Goal: Answer question/provide support: Share knowledge or assist other users

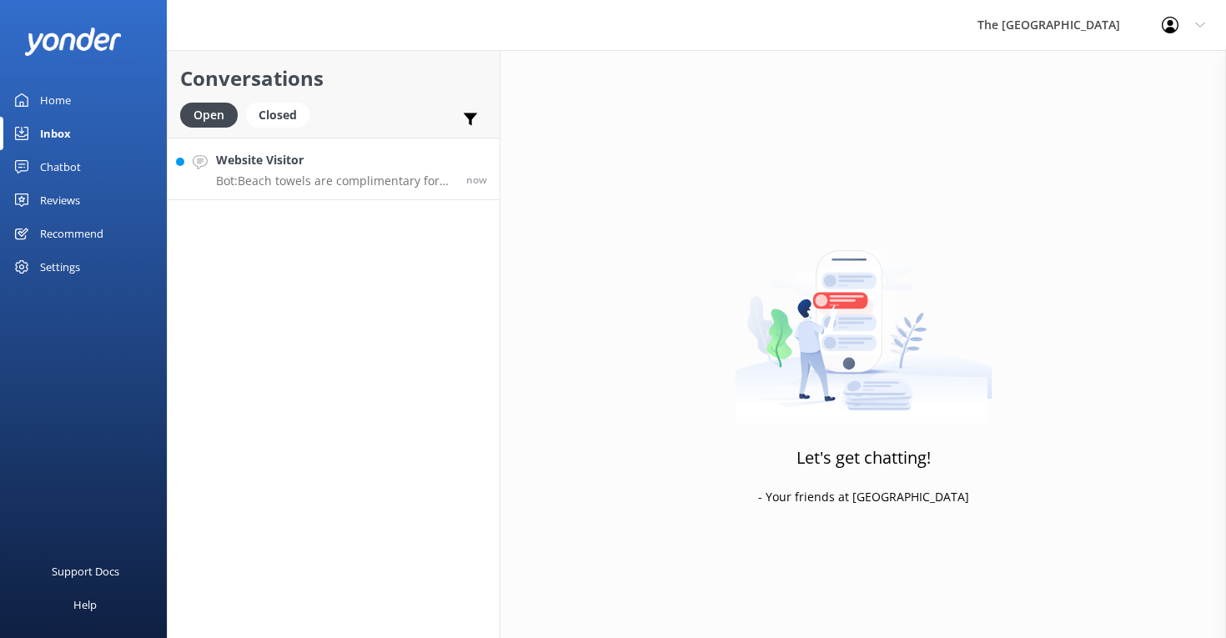
click at [283, 175] on p "Bot: Beach towels are complimentary for in-house guests and can be obtained fro…" at bounding box center [335, 180] width 238 height 15
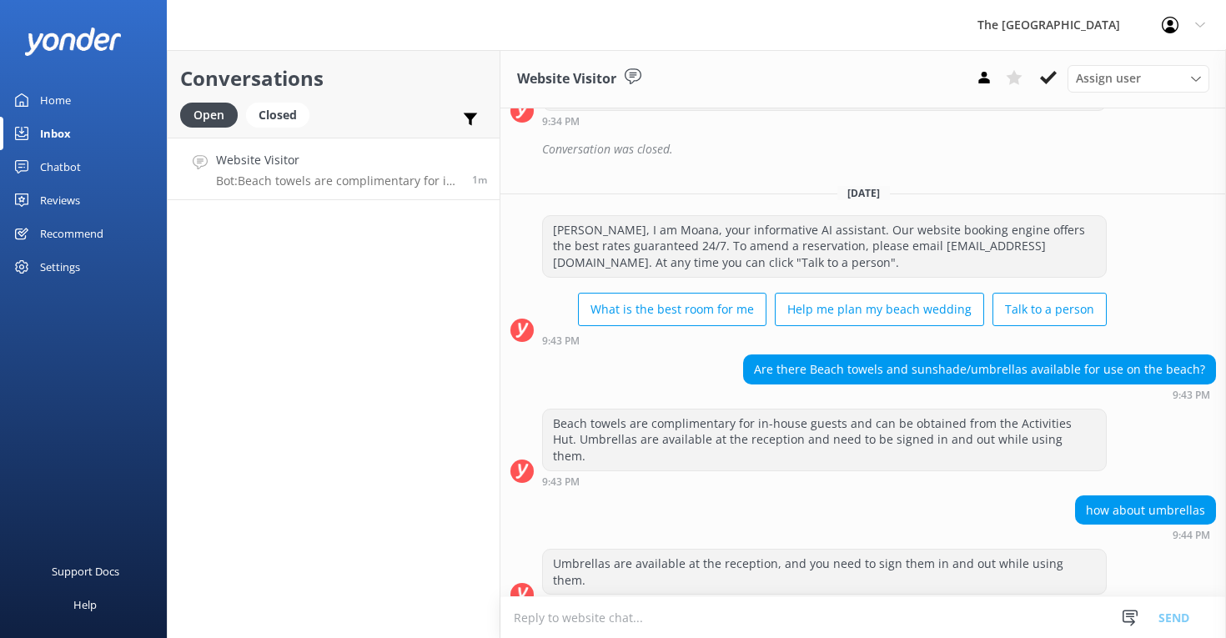
scroll to position [2736, 0]
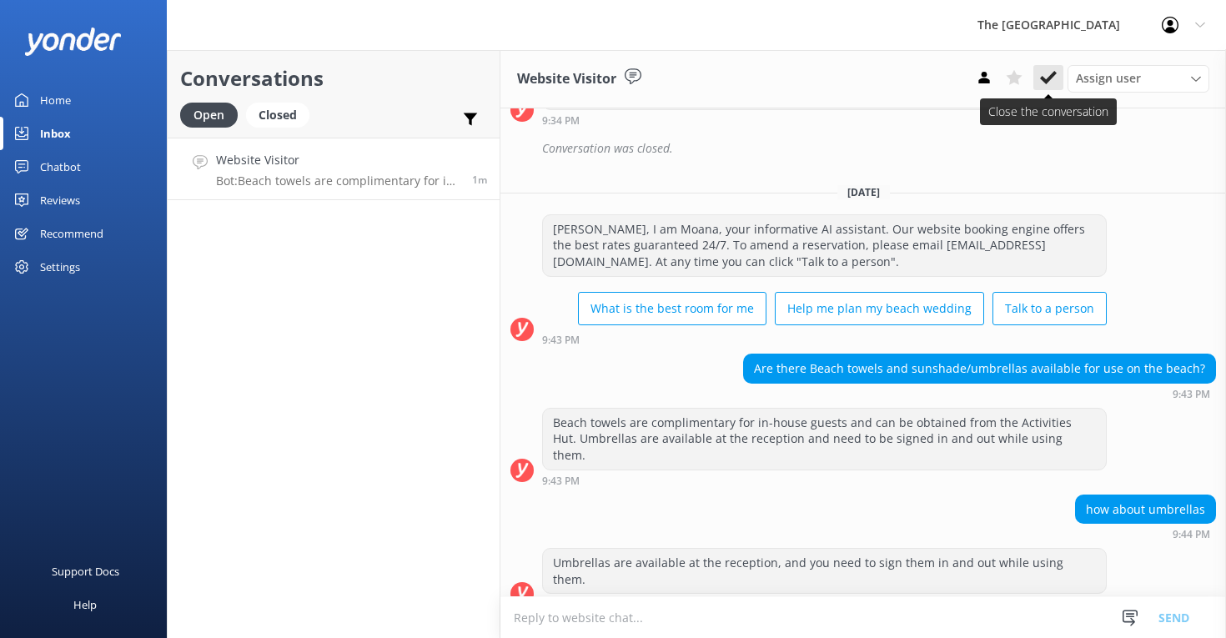
click at [1049, 84] on icon at bounding box center [1048, 77] width 17 height 17
